Goal: Transaction & Acquisition: Register for event/course

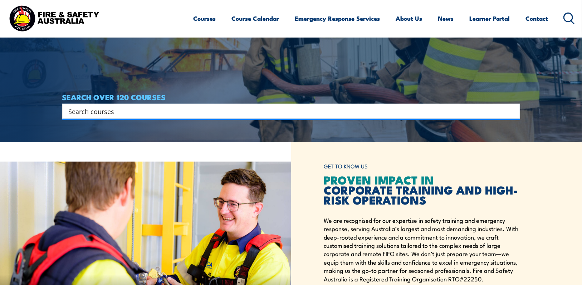
click at [115, 110] on input "Search input" at bounding box center [287, 111] width 436 height 11
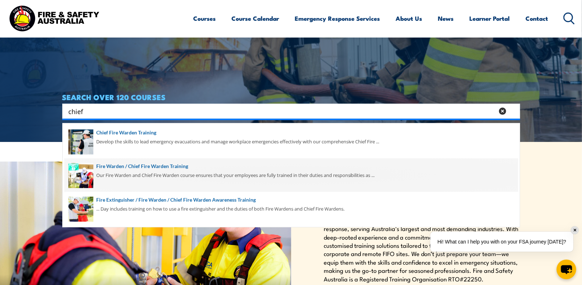
type input "chief"
click at [112, 166] on span at bounding box center [291, 176] width 454 height 34
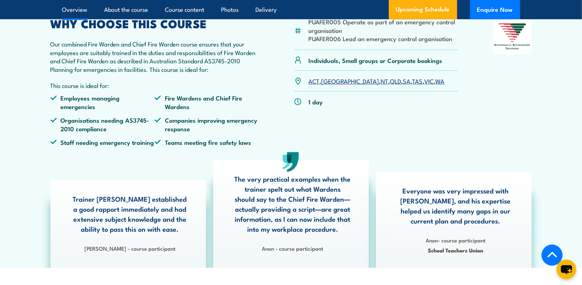
scroll to position [251, 0]
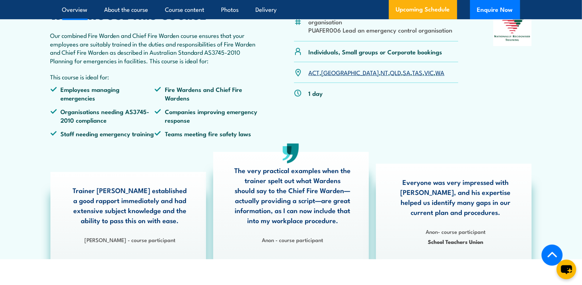
click at [403, 77] on link "SA" at bounding box center [407, 72] width 8 height 9
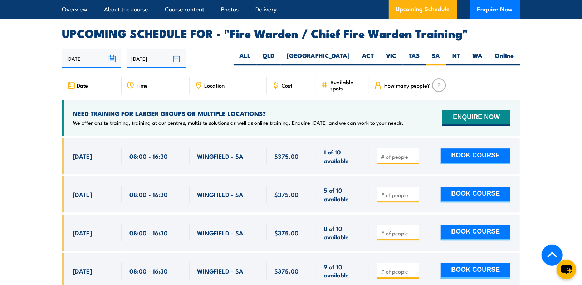
scroll to position [1267, 0]
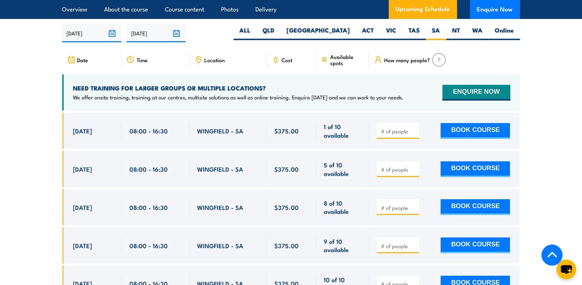
click at [401, 166] on input "number" at bounding box center [399, 169] width 36 height 7
type input "1"
click at [462, 163] on button "BOOK COURSE" at bounding box center [475, 169] width 69 height 16
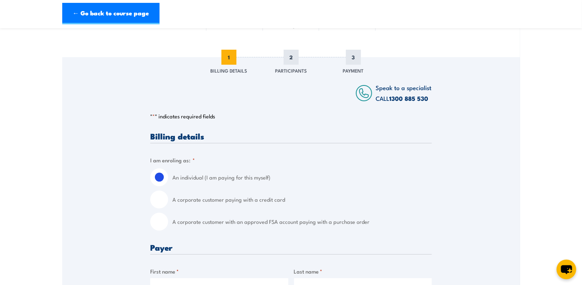
scroll to position [72, 0]
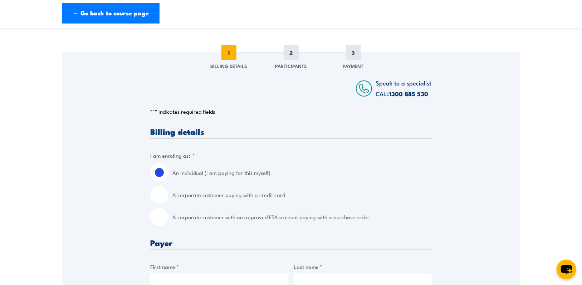
click at [163, 197] on input "A corporate customer paying with a credit card" at bounding box center [159, 195] width 18 height 18
radio input "true"
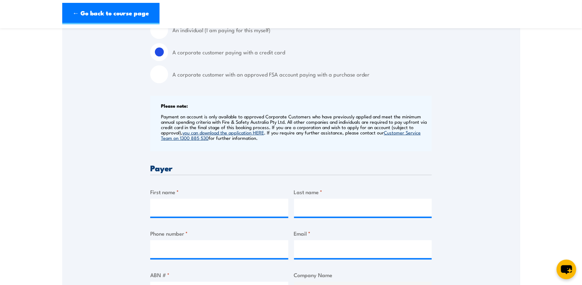
scroll to position [251, 0]
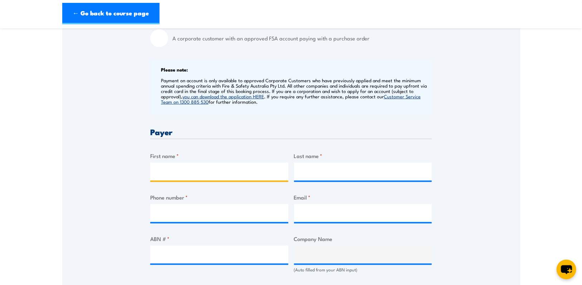
click at [178, 171] on input "First name *" at bounding box center [219, 172] width 138 height 18
type input "[PERSON_NAME]"
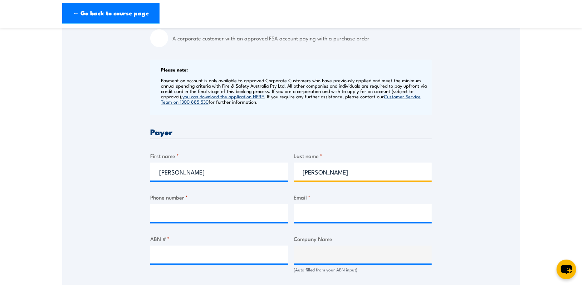
type input "[PERSON_NAME]"
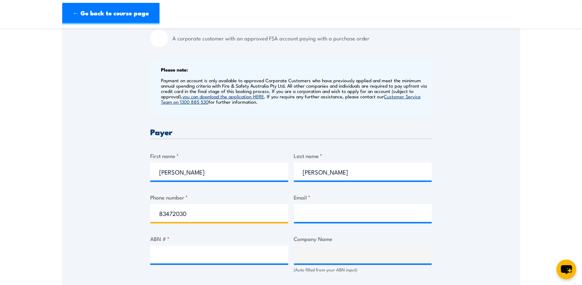
type input "83472030"
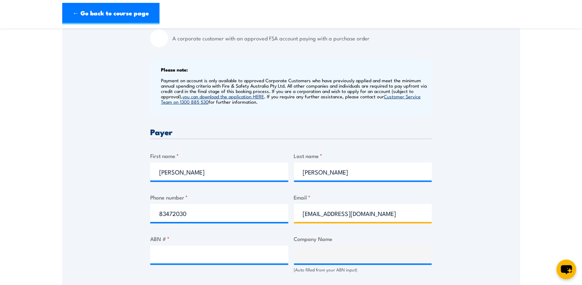
type input "[EMAIL_ADDRESS][DOMAIN_NAME]"
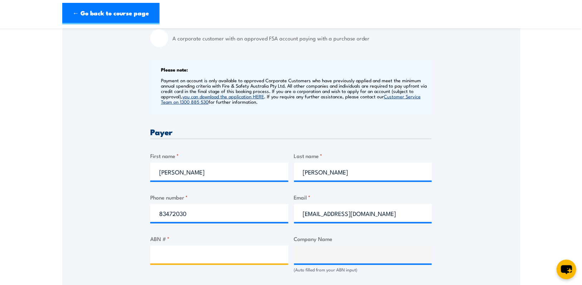
click at [174, 255] on input "ABN # *" at bounding box center [219, 255] width 138 height 18
type input "11050294329"
type input "TOP COAT ASPHALT CONTRACTORS PTY. LTD."
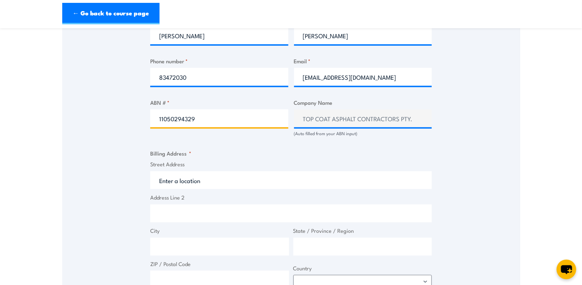
scroll to position [394, 0]
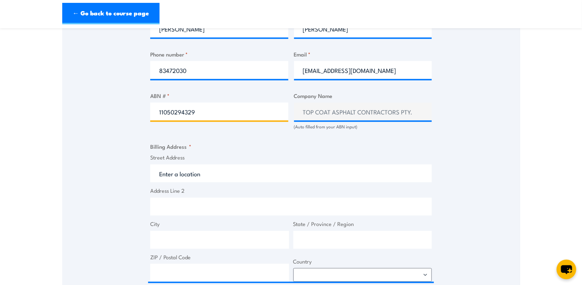
type input "11050294329"
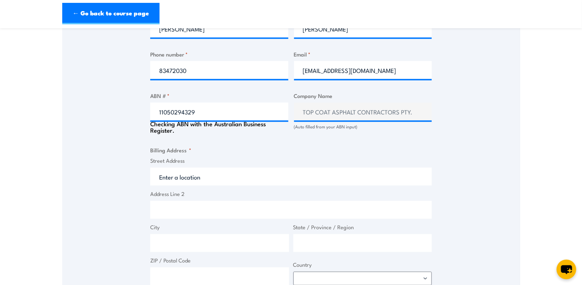
click at [185, 175] on input "Street Address" at bounding box center [291, 177] width 282 height 18
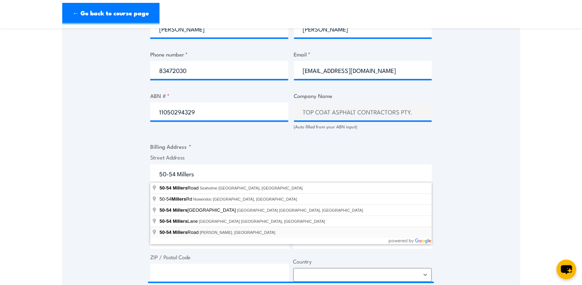
type input "[STREET_ADDRESS][PERSON_NAME]"
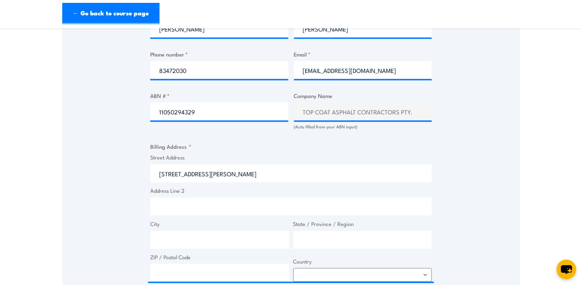
type input "[STREET_ADDRESS]"
type input "Wingfield"
type input "[GEOGRAPHIC_DATA]"
type input "5013"
select select "[GEOGRAPHIC_DATA]"
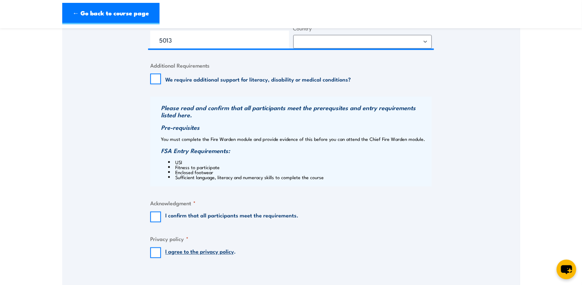
scroll to position [644, 0]
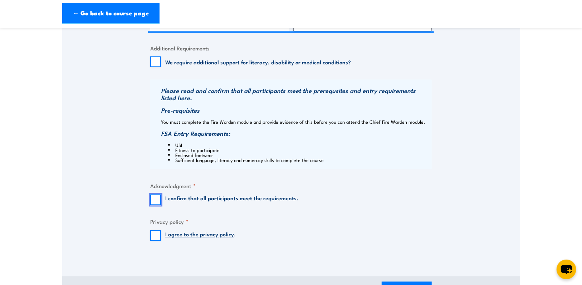
click at [159, 199] on input "I confirm that all participants meet the requirements." at bounding box center [155, 200] width 11 height 11
checkbox input "true"
click at [157, 233] on input "I agree to the privacy policy ." at bounding box center [155, 236] width 11 height 11
checkbox input "true"
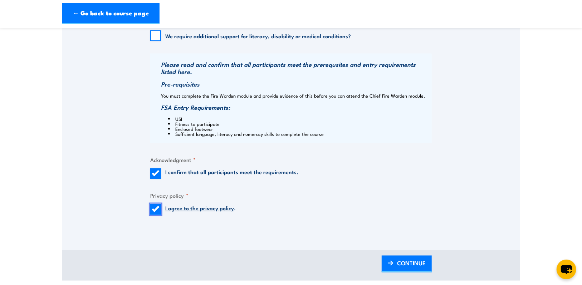
scroll to position [752, 0]
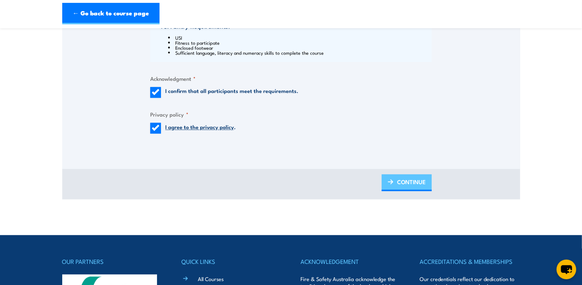
click at [422, 181] on span "CONTINUE" at bounding box center [411, 182] width 29 height 19
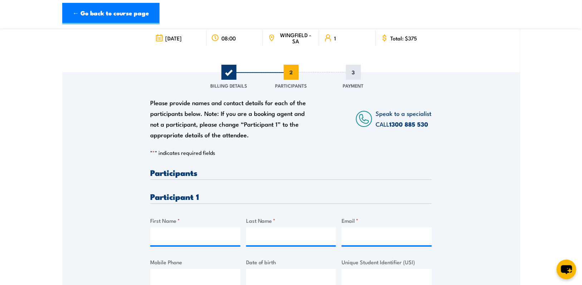
scroll to position [72, 0]
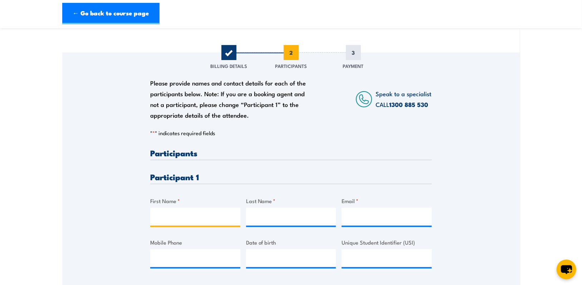
click at [176, 214] on input "First Name *" at bounding box center [195, 217] width 90 height 18
type input "[PERSON_NAME]"
click at [371, 219] on input "Email *" at bounding box center [387, 217] width 90 height 18
paste input "[PERSON_NAME][EMAIL_ADDRESS][PERSON_NAME][DOMAIN_NAME]"
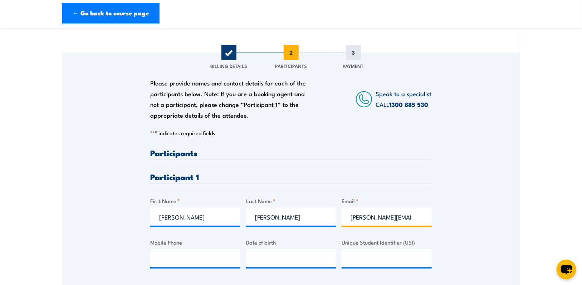
scroll to position [0, 18]
type input "[PERSON_NAME][EMAIL_ADDRESS][PERSON_NAME][DOMAIN_NAME]"
click at [166, 259] on input "Mobile Phone" at bounding box center [195, 258] width 90 height 18
type input "0410741858"
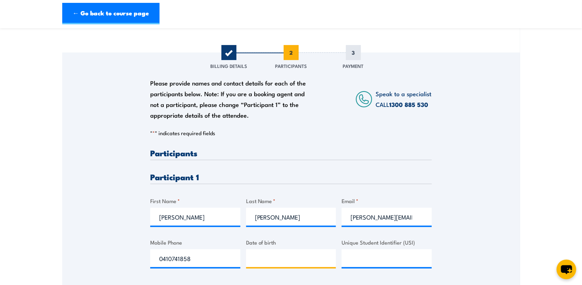
type input "__/__/____"
